Goal: Transaction & Acquisition: Purchase product/service

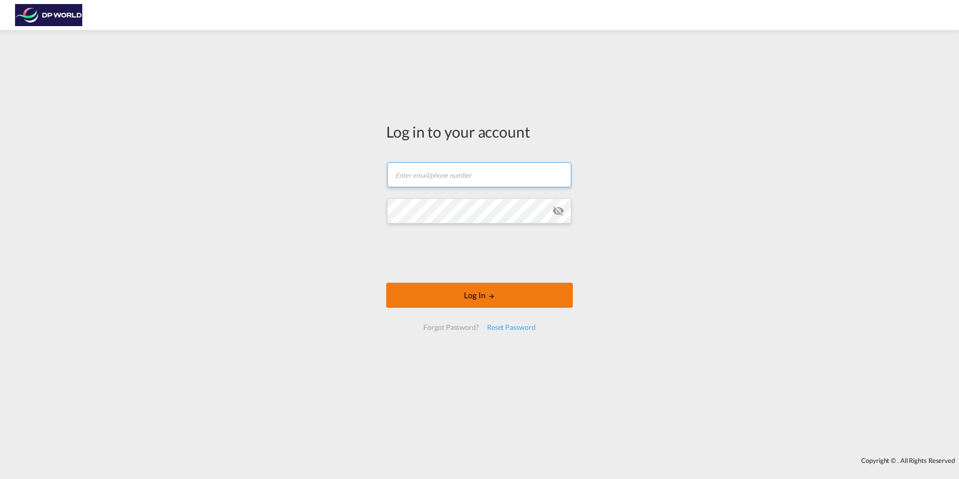
type input "[PERSON_NAME][EMAIL_ADDRESS][PERSON_NAME][DOMAIN_NAME]"
click at [485, 291] on button "Log In" at bounding box center [479, 295] width 187 height 25
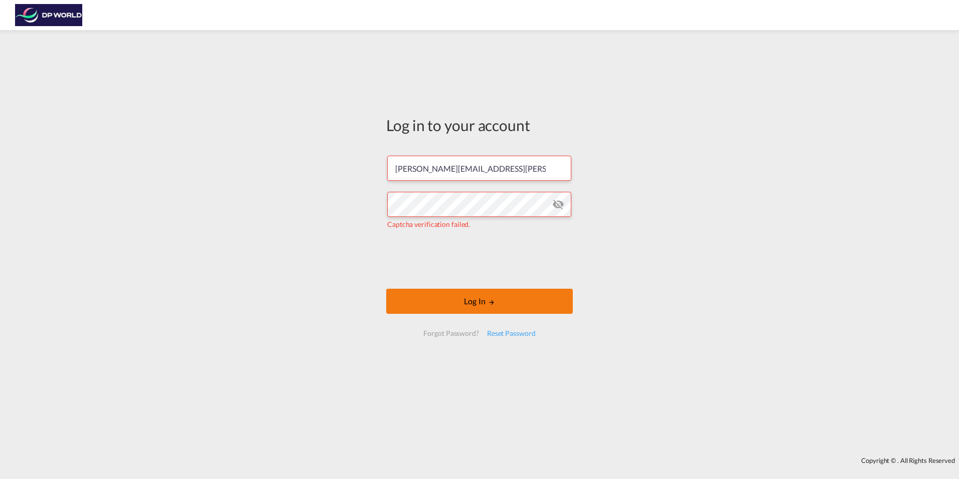
click at [485, 304] on button "Log In" at bounding box center [479, 301] width 187 height 25
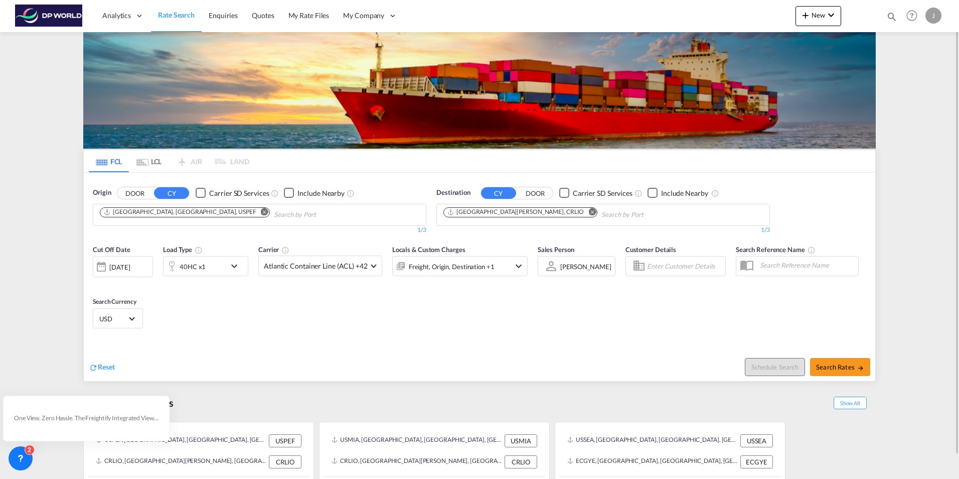
click at [103, 266] on div at bounding box center [101, 266] width 16 height 20
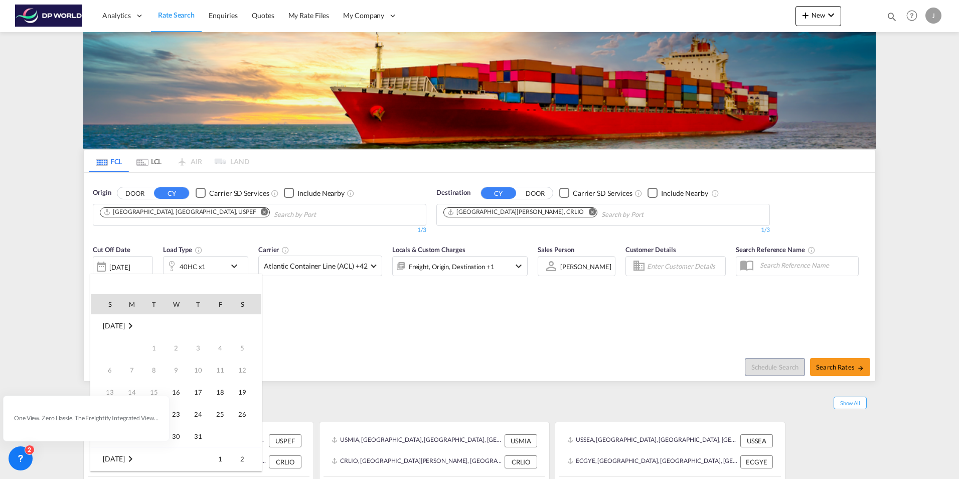
scroll to position [399, 0]
click at [218, 394] on span "24" at bounding box center [220, 392] width 20 height 20
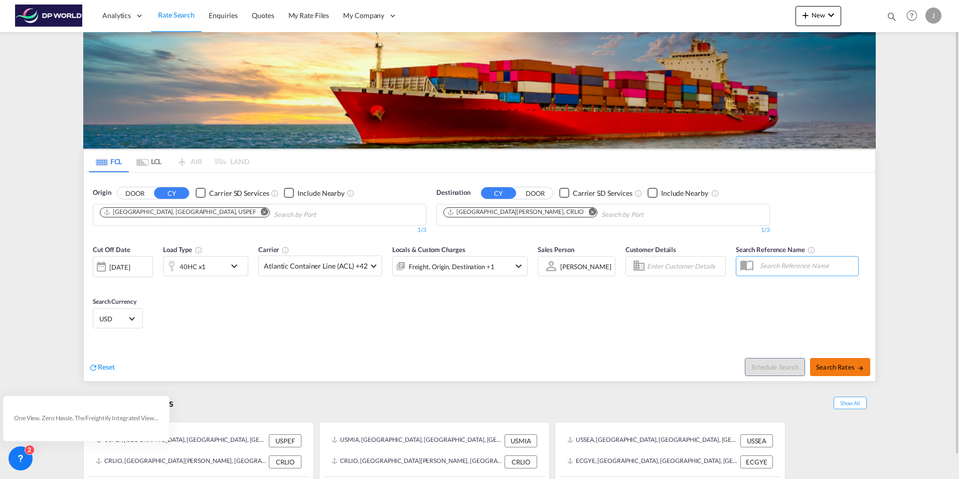
click at [828, 365] on span "Search Rates" at bounding box center [840, 367] width 48 height 8
type input "USPEF to CRLIO / [DATE]"
